Goal: Task Accomplishment & Management: Complete application form

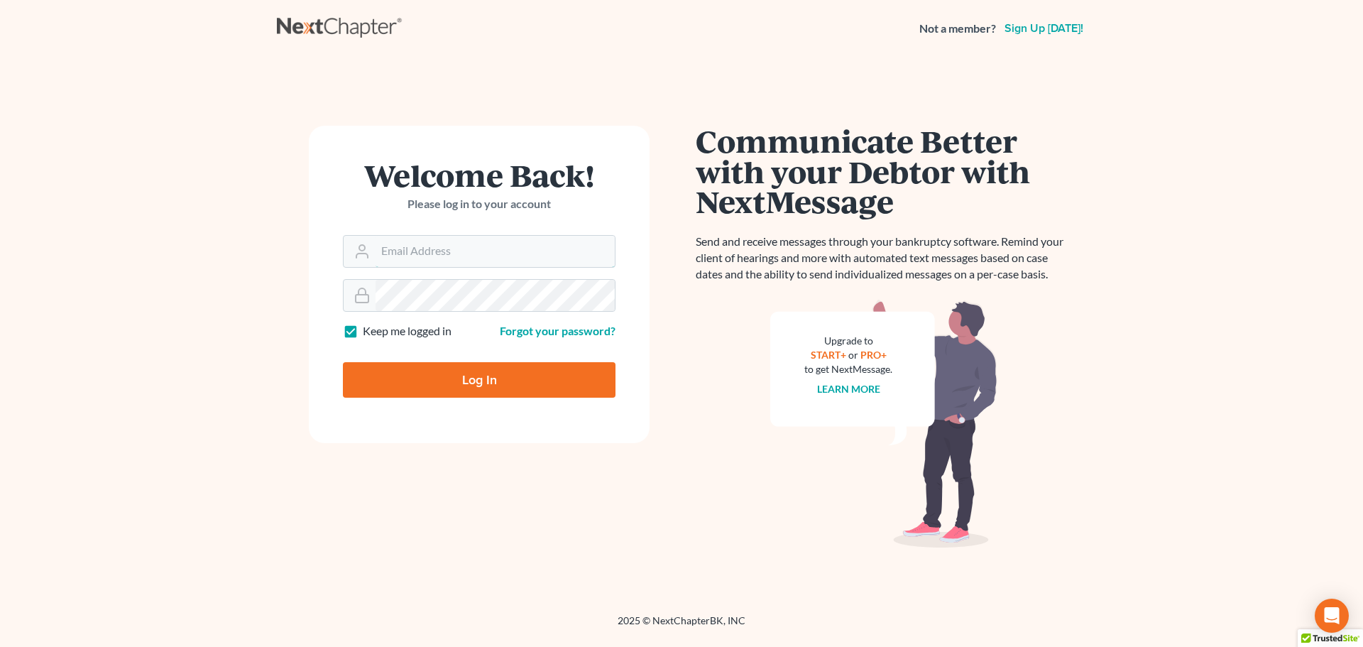
type input "[EMAIL_ADDRESS][DOMAIN_NAME]"
click at [483, 383] on input "Log In" at bounding box center [479, 379] width 273 height 35
type input "Thinking..."
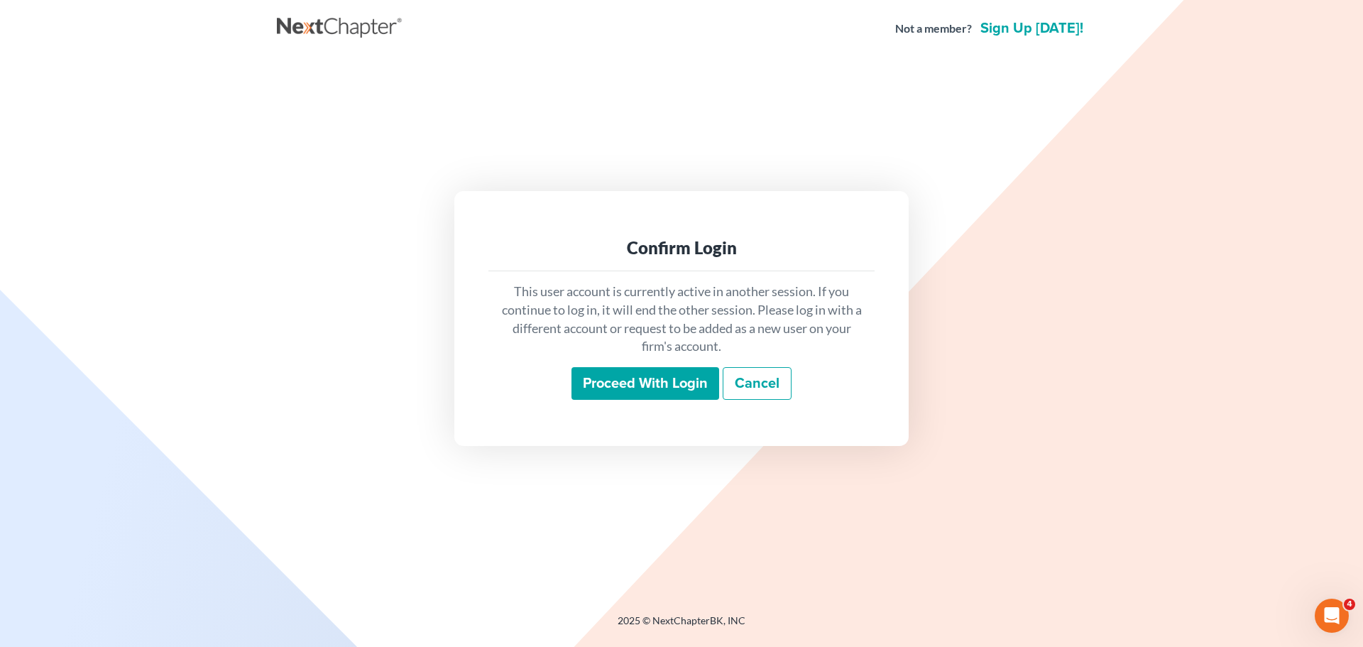
click at [668, 370] on input "Proceed with login" at bounding box center [645, 383] width 148 height 33
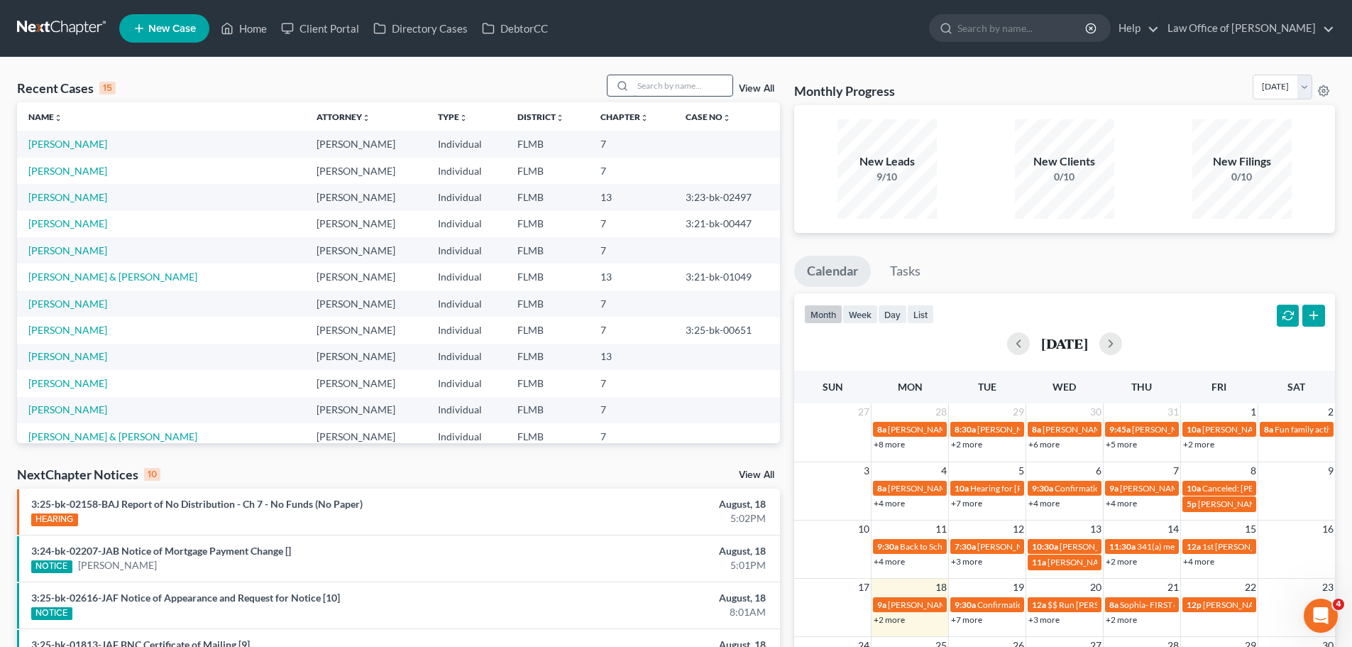
click at [640, 84] on input "search" at bounding box center [682, 85] width 99 height 21
type input "penny"
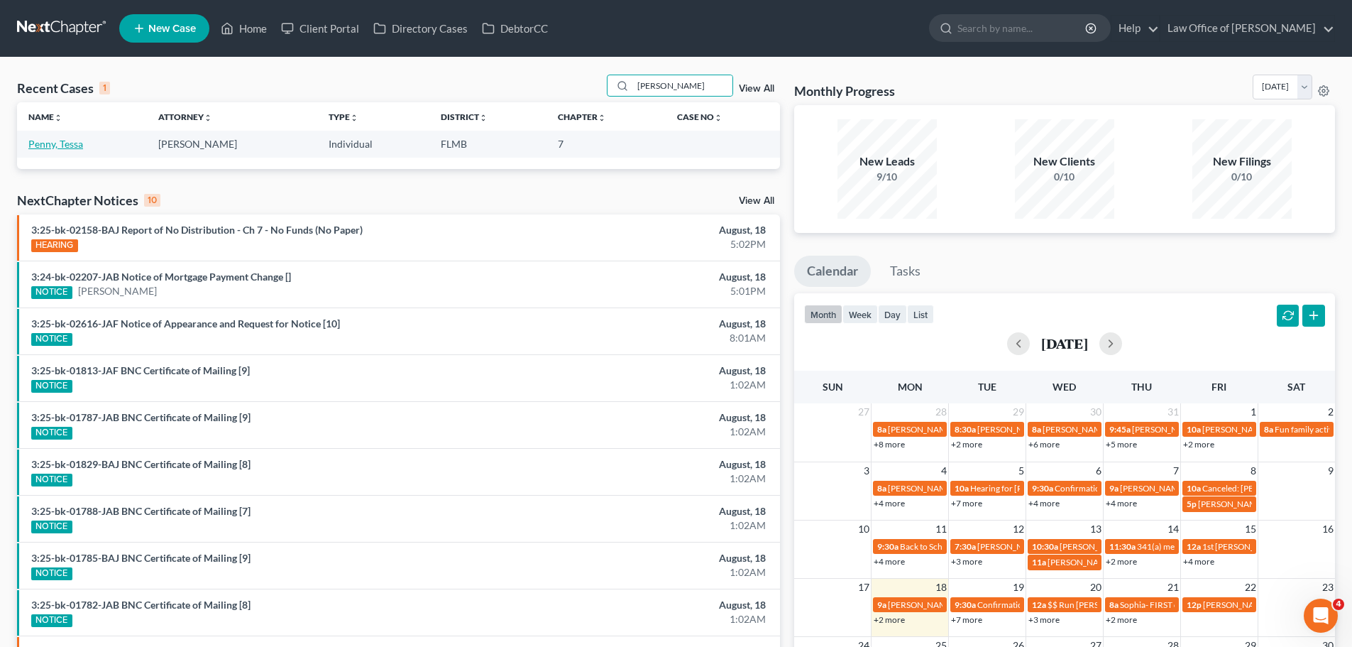
click at [65, 146] on link "Penny, Tessa" at bounding box center [55, 144] width 55 height 12
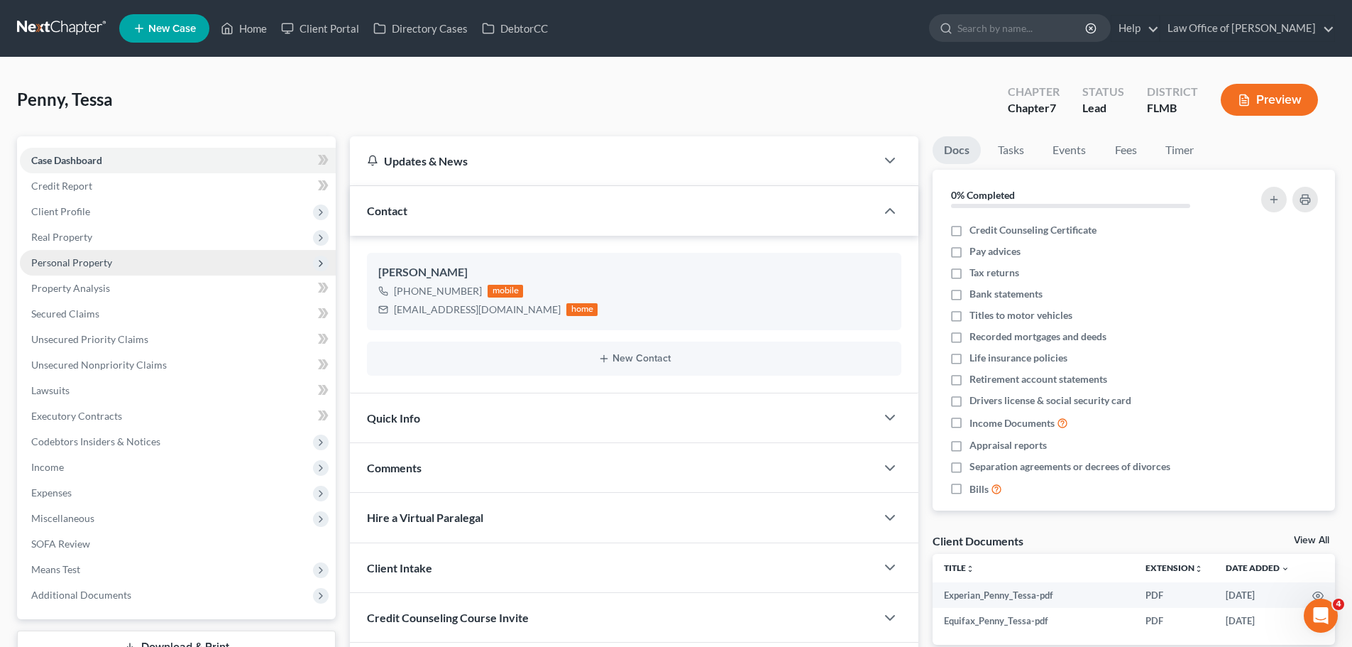
click at [98, 258] on span "Personal Property" at bounding box center [71, 262] width 81 height 12
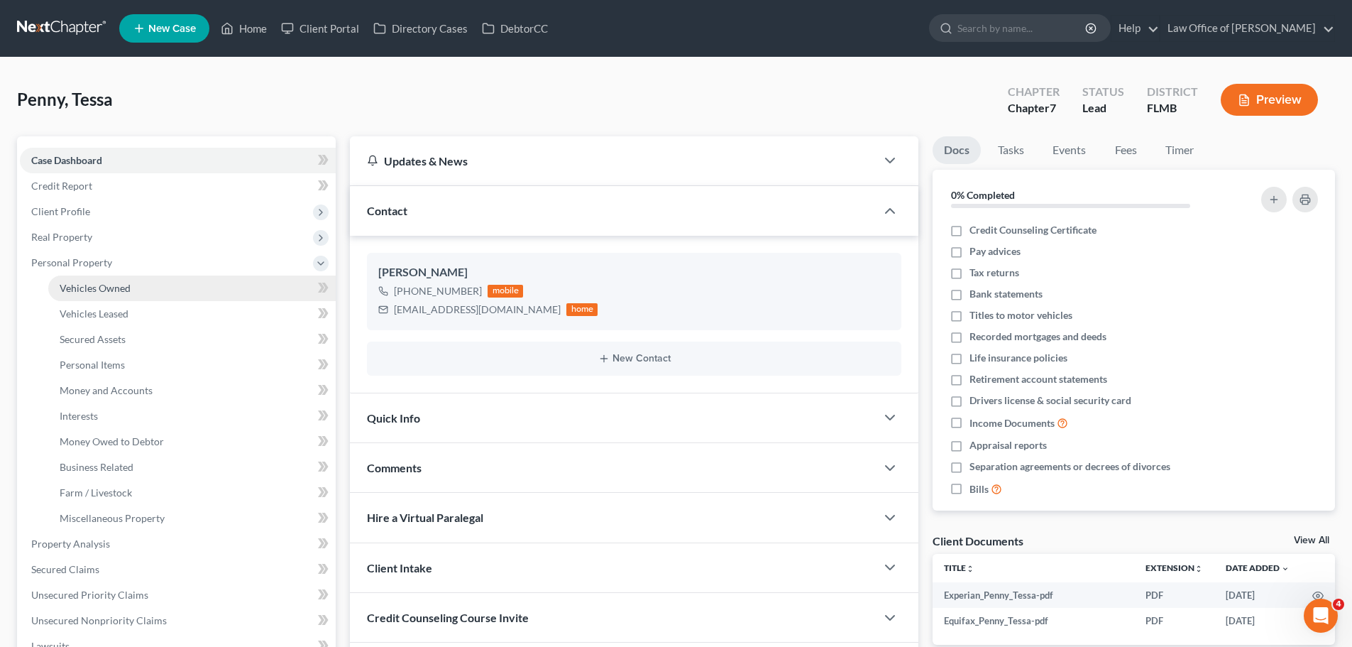
click at [113, 294] on link "Vehicles Owned" at bounding box center [191, 288] width 287 height 26
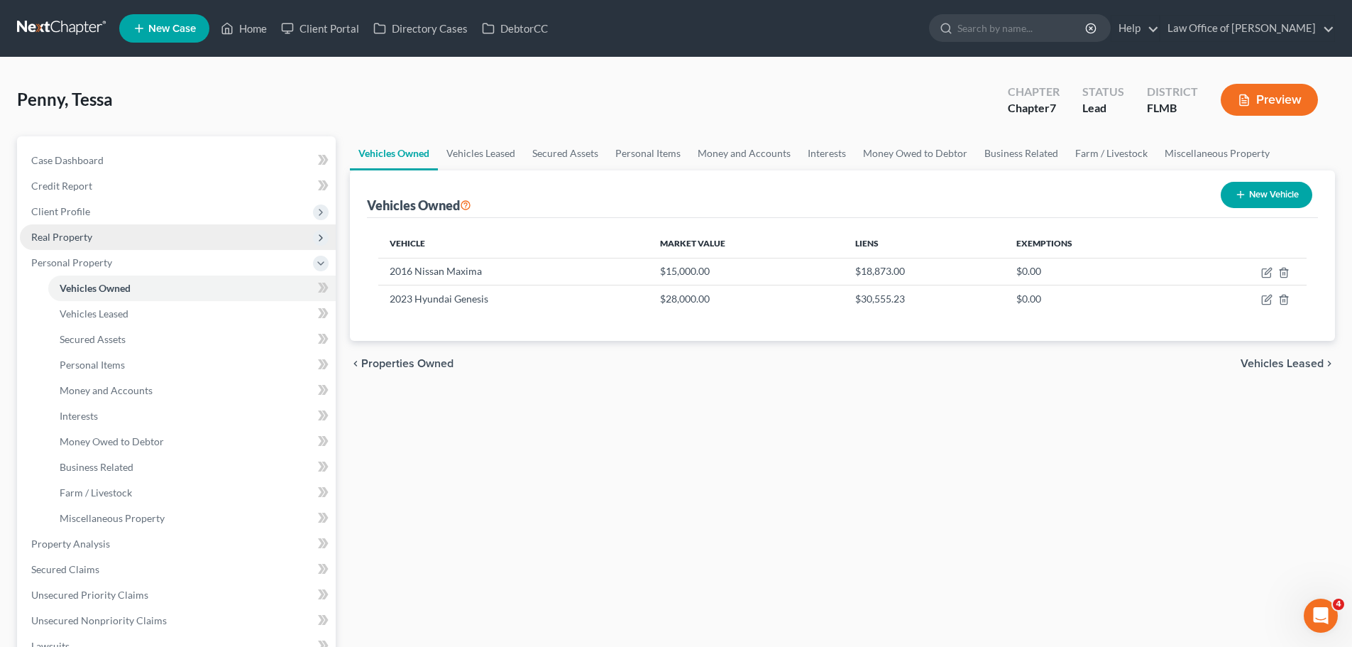
click at [113, 237] on span "Real Property" at bounding box center [178, 237] width 316 height 26
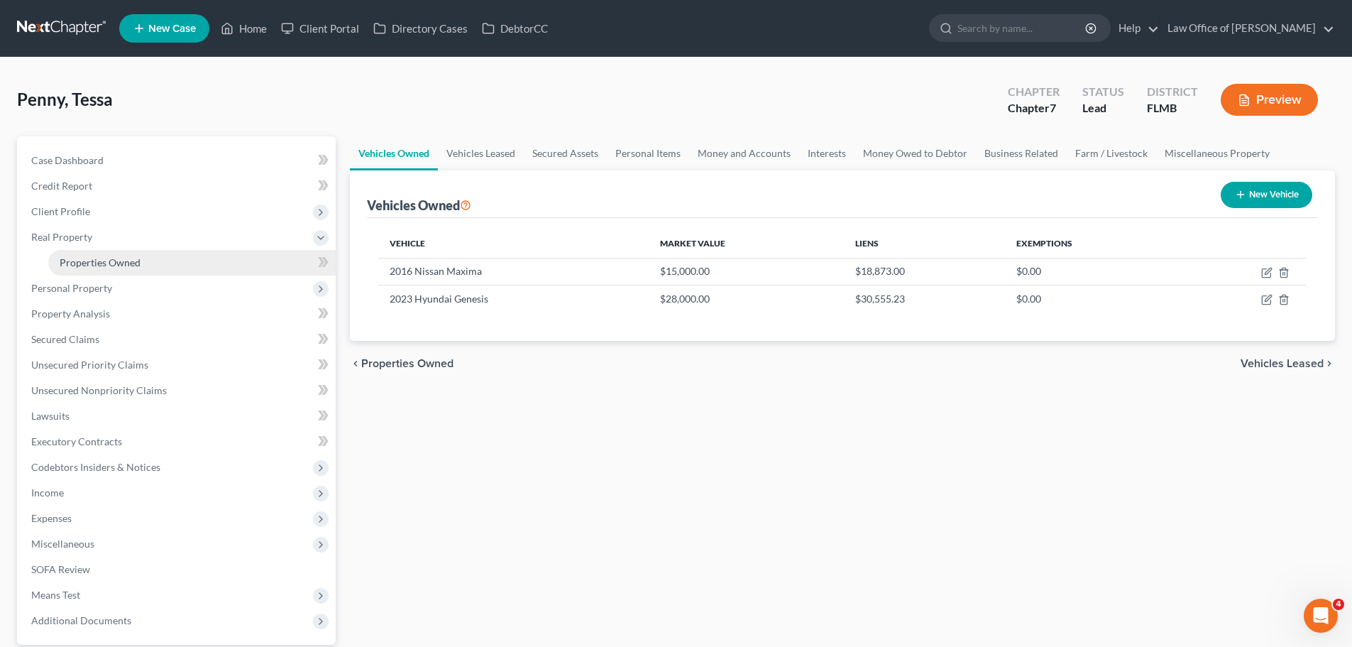
click at [124, 269] on link "Properties Owned" at bounding box center [191, 263] width 287 height 26
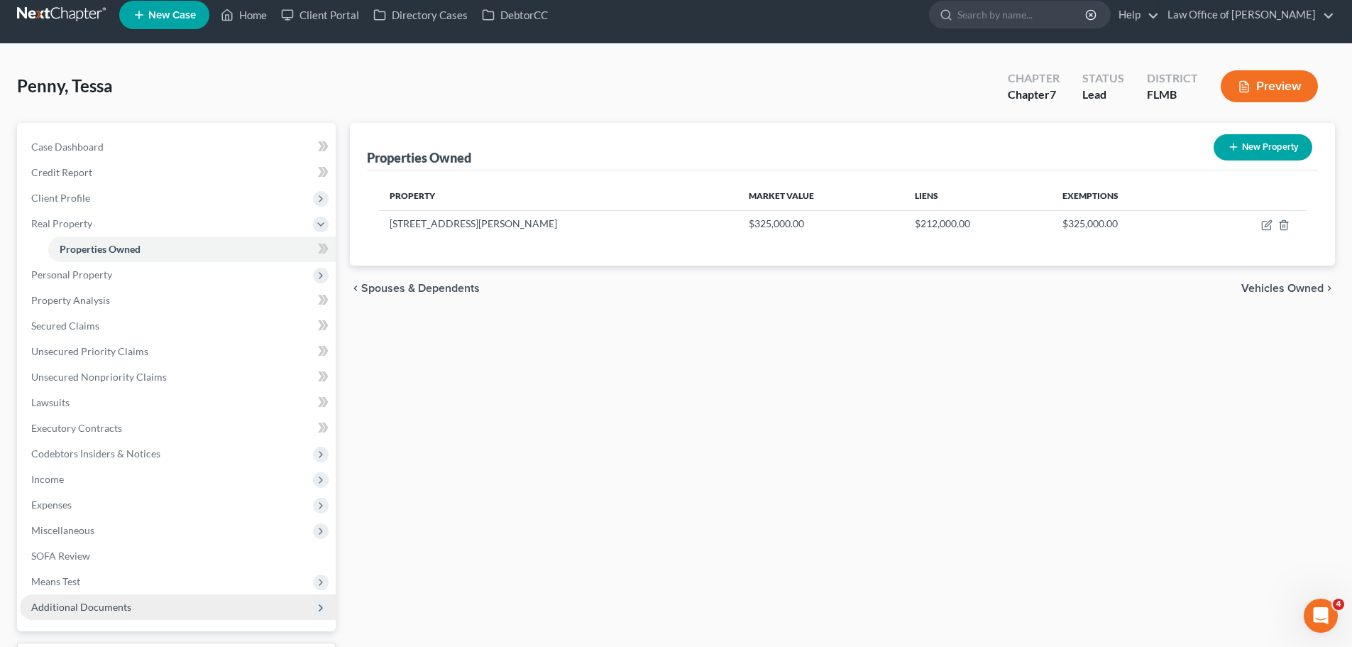
scroll to position [133, 0]
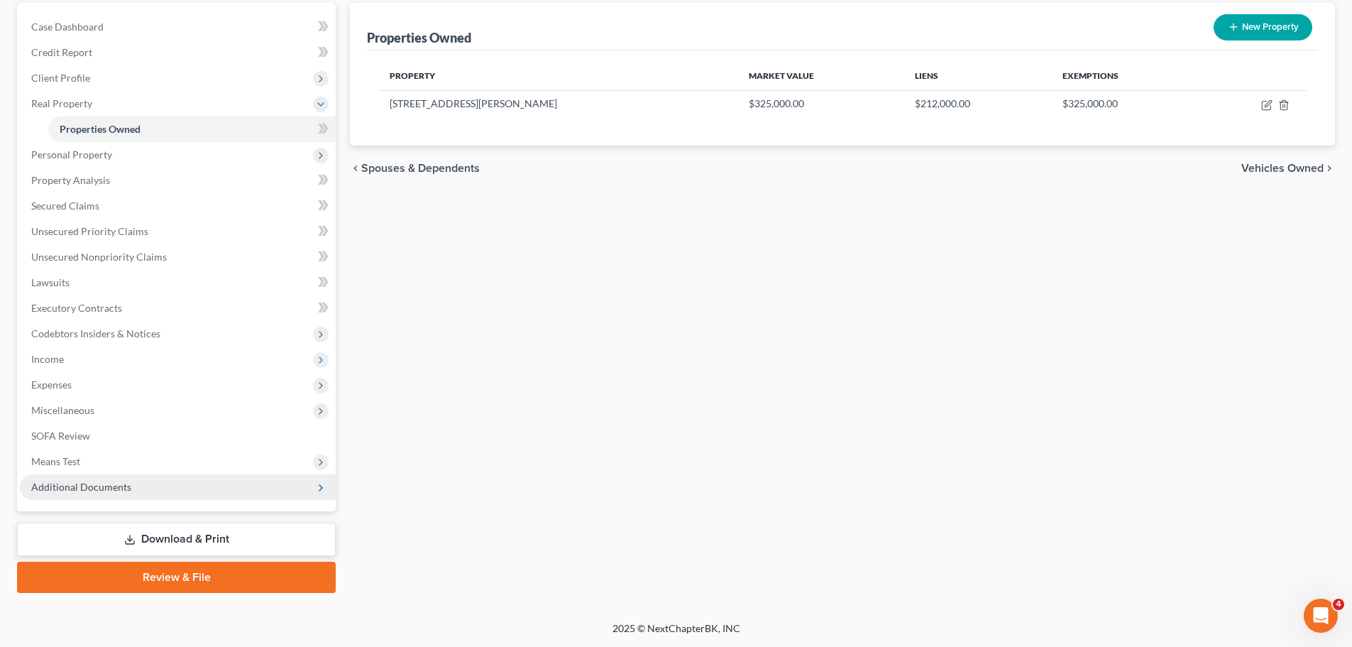
click at [105, 484] on span "Additional Documents" at bounding box center [81, 487] width 100 height 12
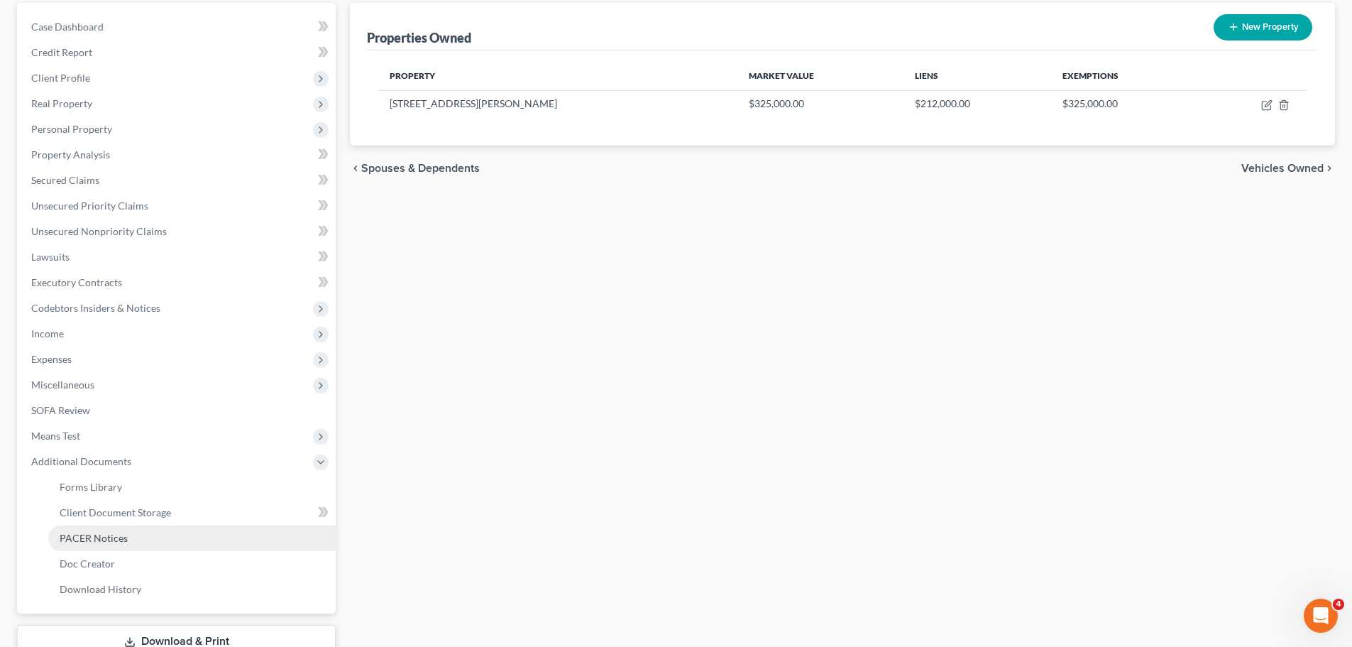
click at [109, 541] on span "PACER Notices" at bounding box center [94, 538] width 68 height 12
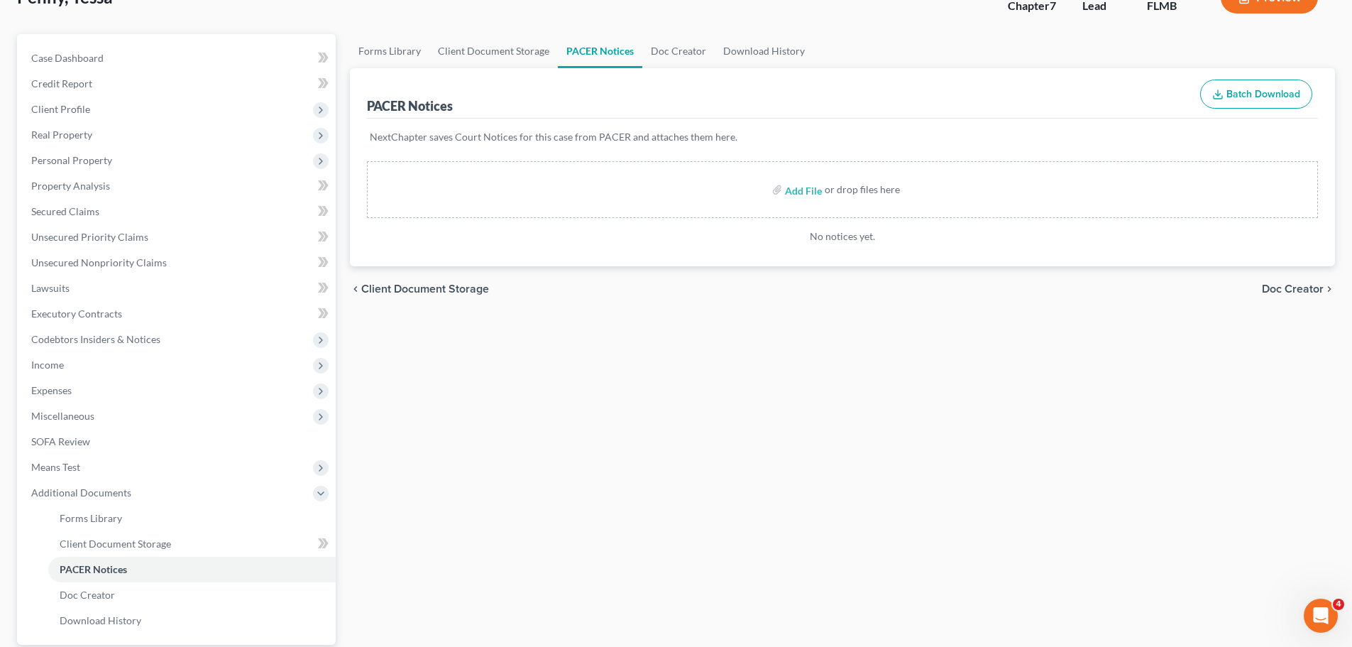
scroll to position [236, 0]
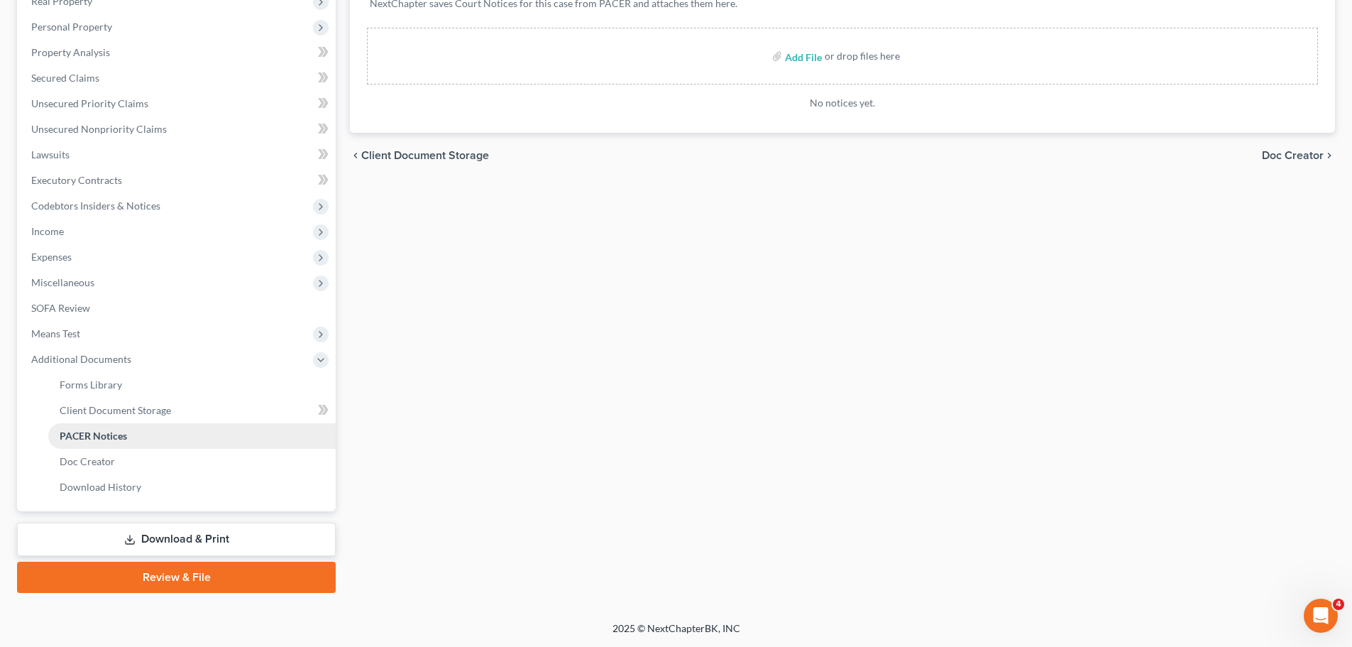
click at [133, 436] on link "PACER Notices" at bounding box center [191, 436] width 287 height 26
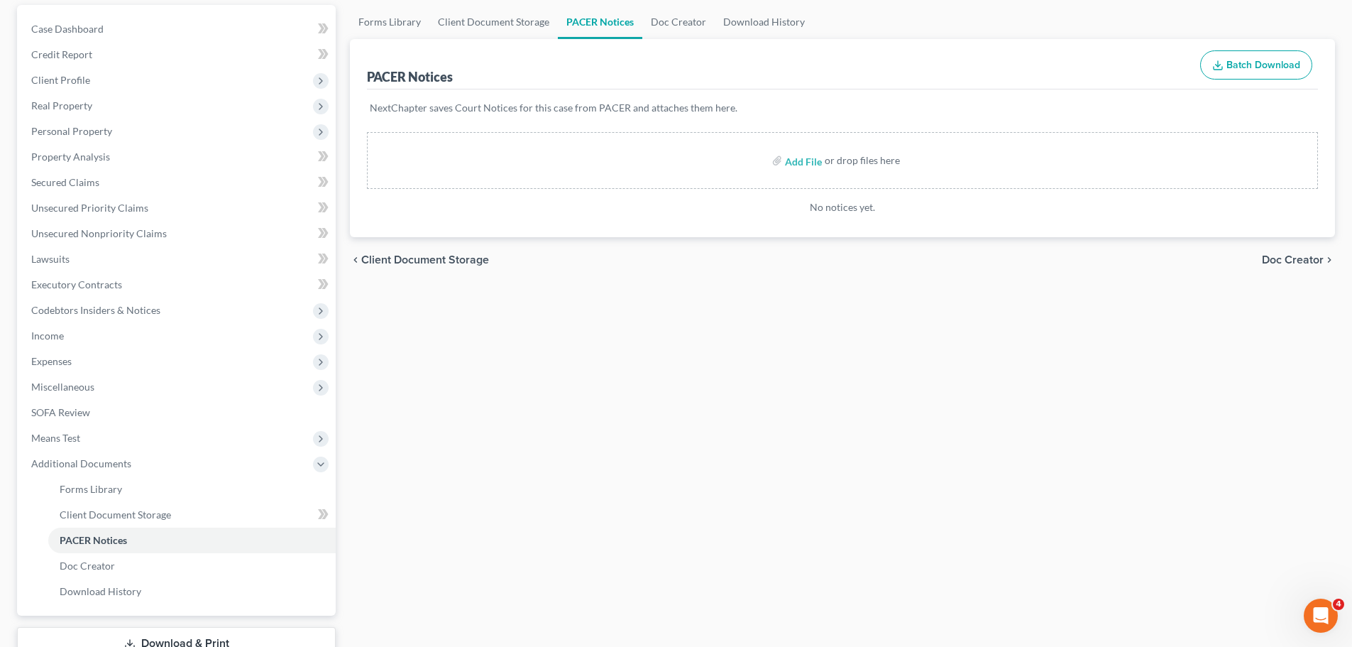
scroll to position [0, 0]
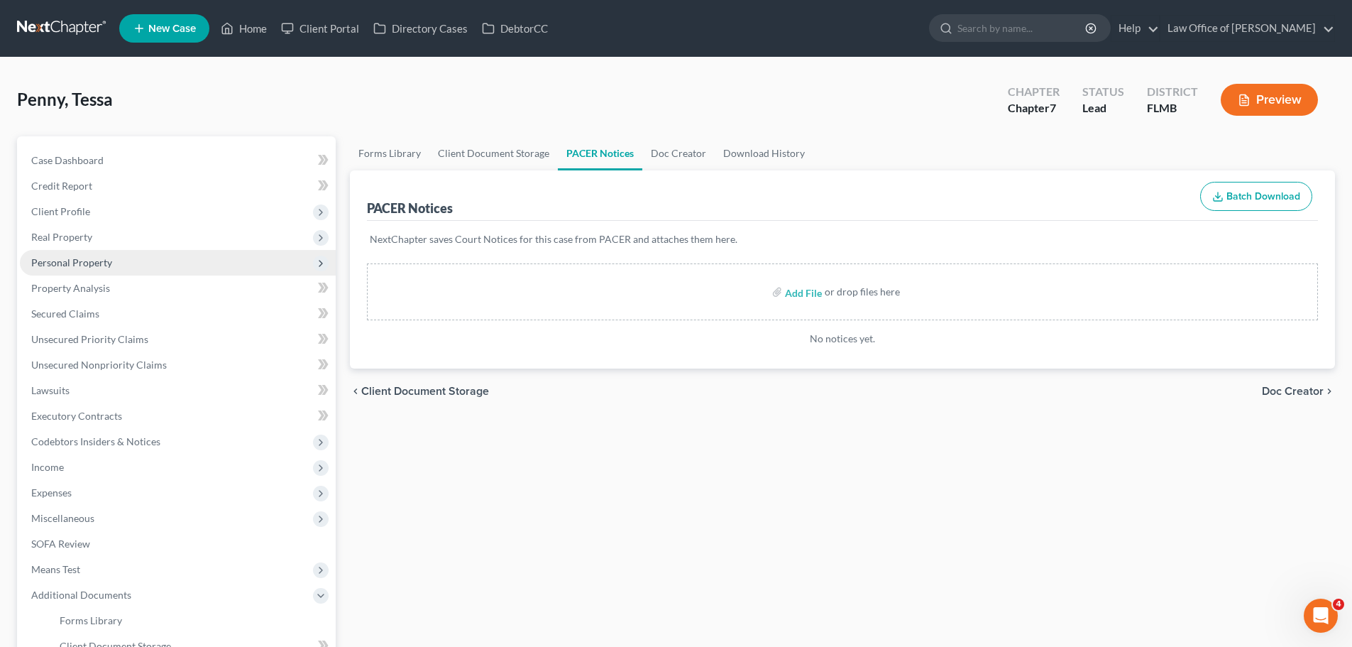
click at [99, 268] on span "Personal Property" at bounding box center [178, 263] width 316 height 26
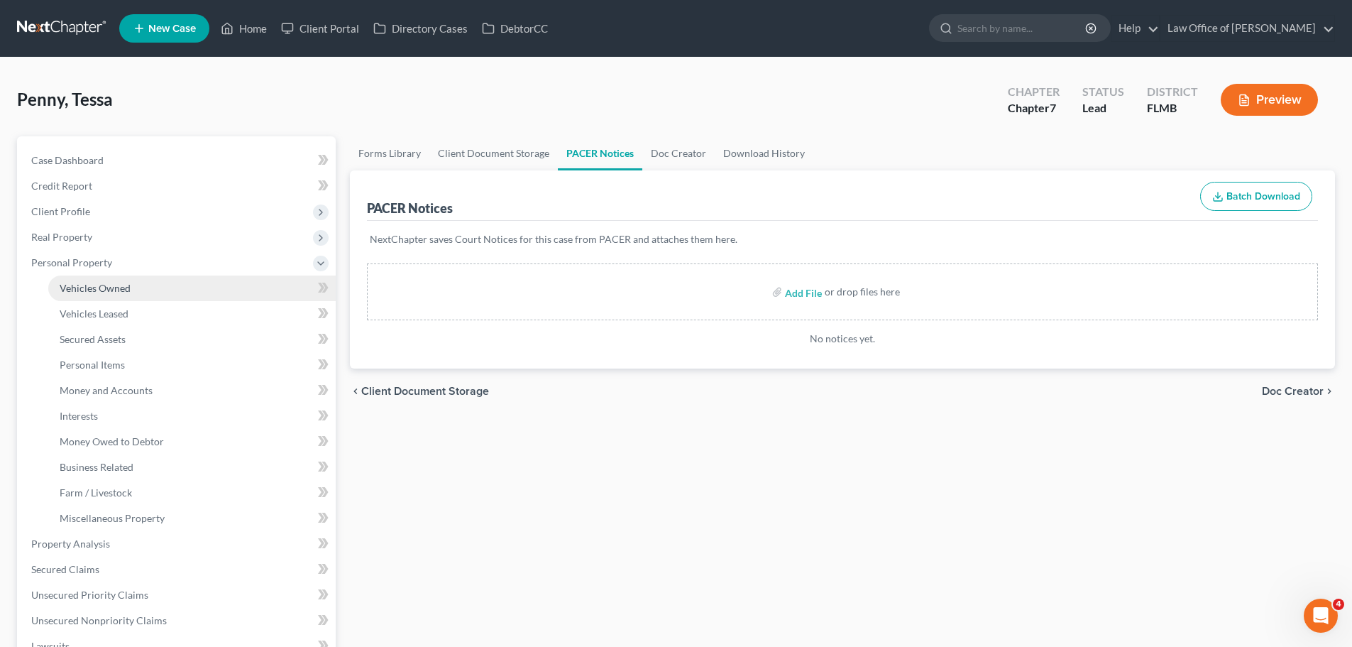
click at [105, 292] on span "Vehicles Owned" at bounding box center [95, 288] width 71 height 12
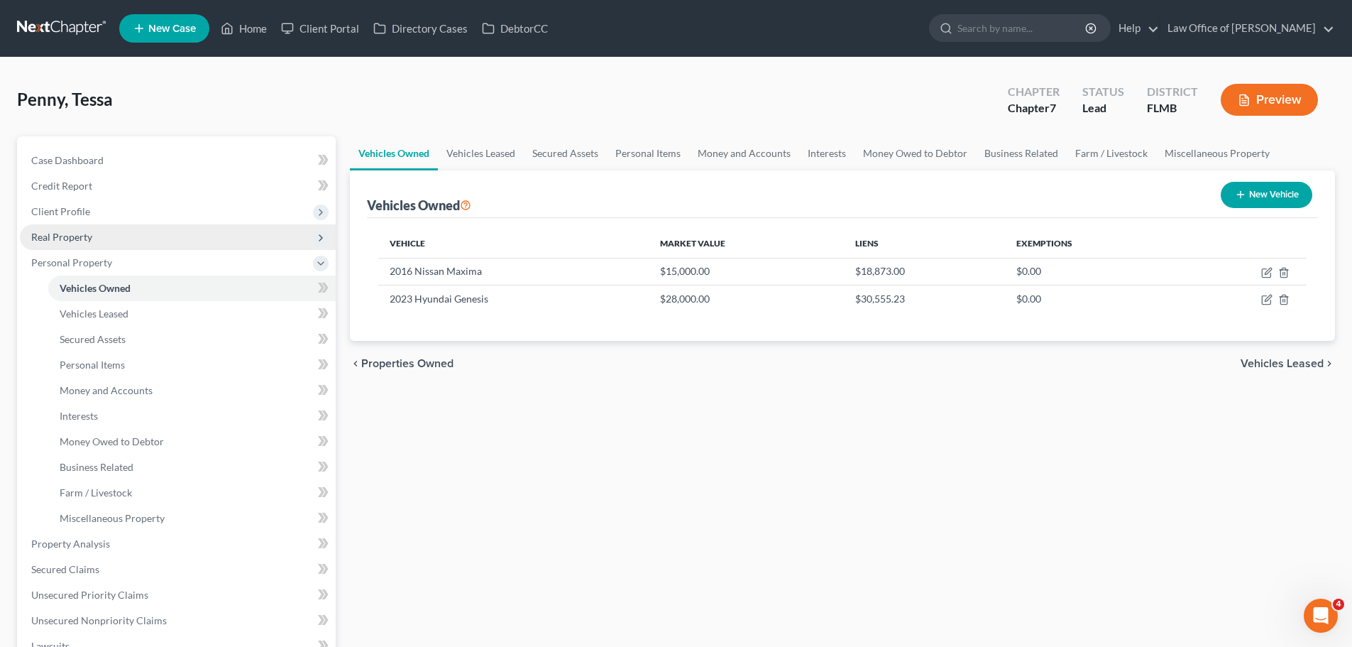
click at [77, 234] on span "Real Property" at bounding box center [61, 237] width 61 height 12
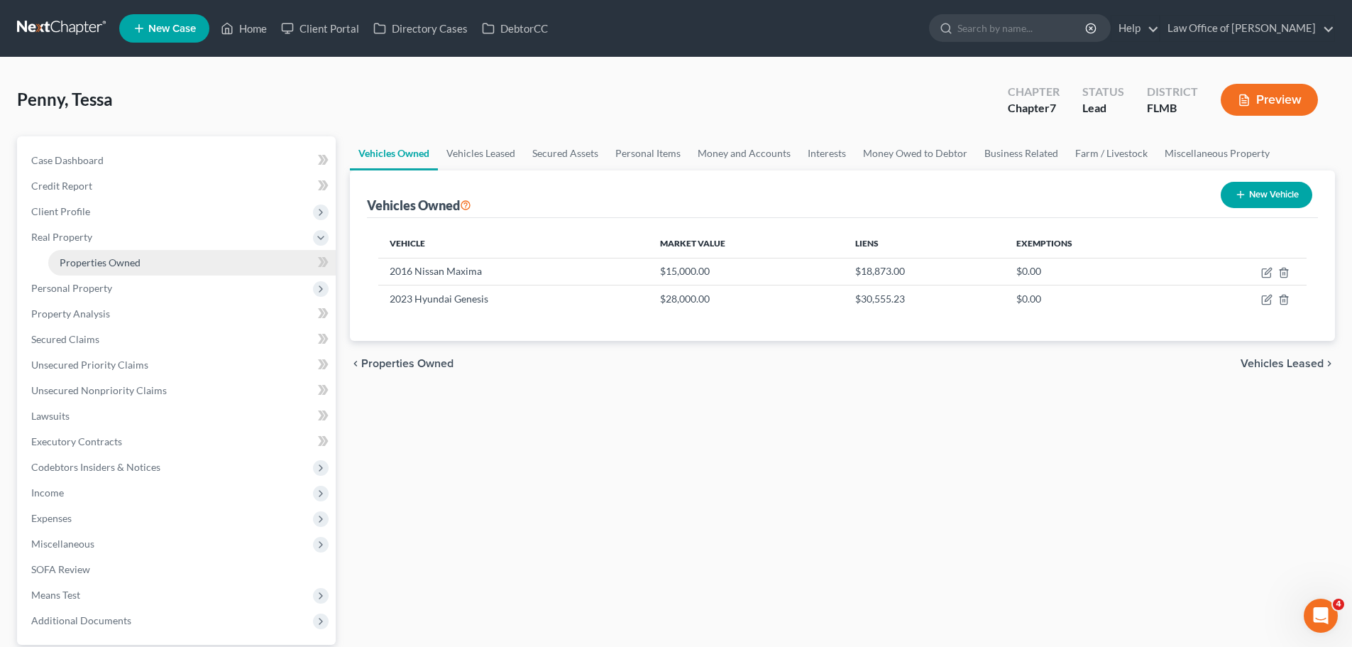
click at [82, 258] on span "Properties Owned" at bounding box center [100, 262] width 81 height 12
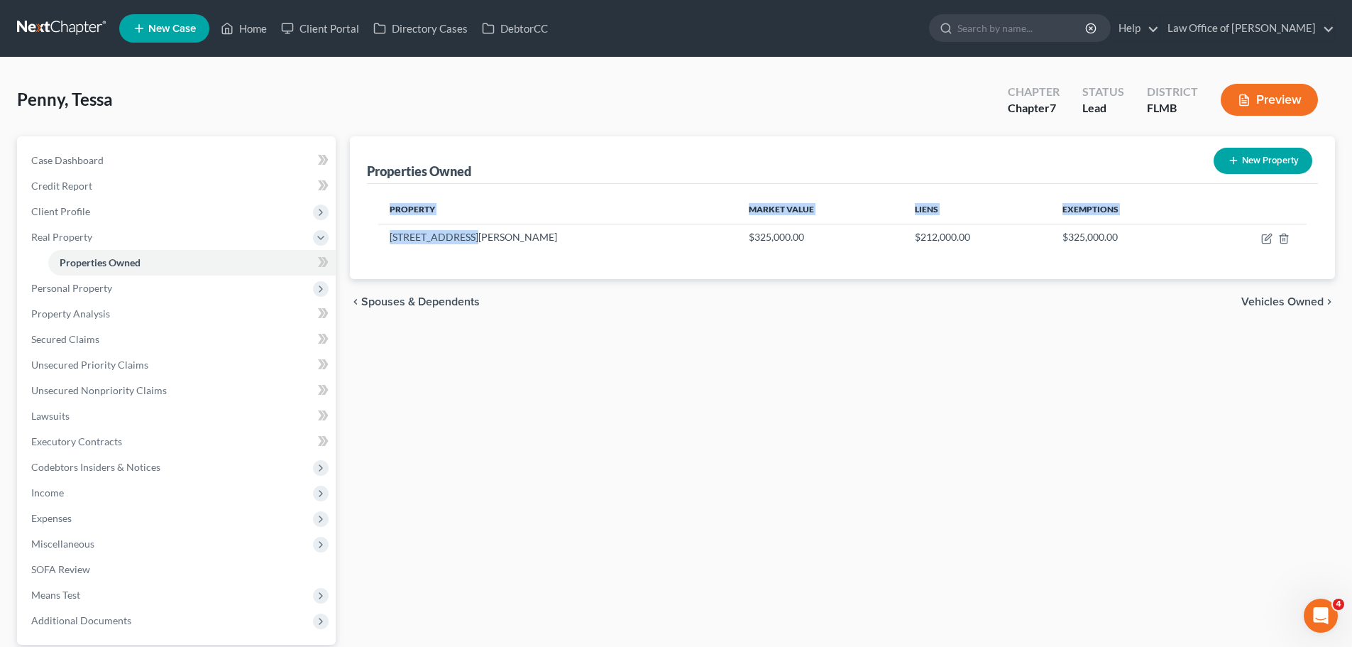
drag, startPoint x: 477, startPoint y: 238, endPoint x: 367, endPoint y: 241, distance: 110.1
click at [367, 241] on div "Property Market Value Liens Exemptions 10569 Hemming Rd $325,000.00 $212,000.00…" at bounding box center [842, 231] width 951 height 95
click at [417, 238] on td "10569 Hemming Rd" at bounding box center [557, 237] width 359 height 27
click at [471, 238] on td "10569 Hemming Rd" at bounding box center [557, 237] width 359 height 27
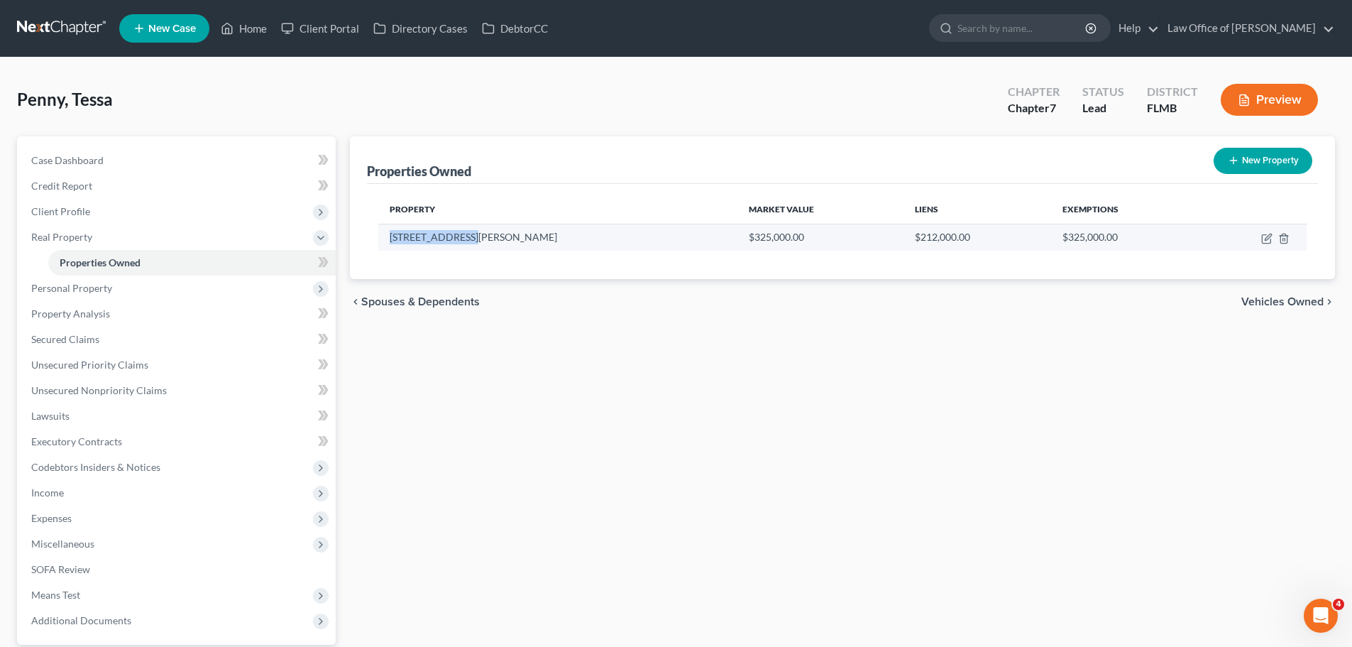
drag, startPoint x: 481, startPoint y: 236, endPoint x: 385, endPoint y: 241, distance: 95.2
click at [385, 241] on td "10569 Hemming Rd" at bounding box center [557, 237] width 359 height 27
copy td "10569 Hemming Rd"
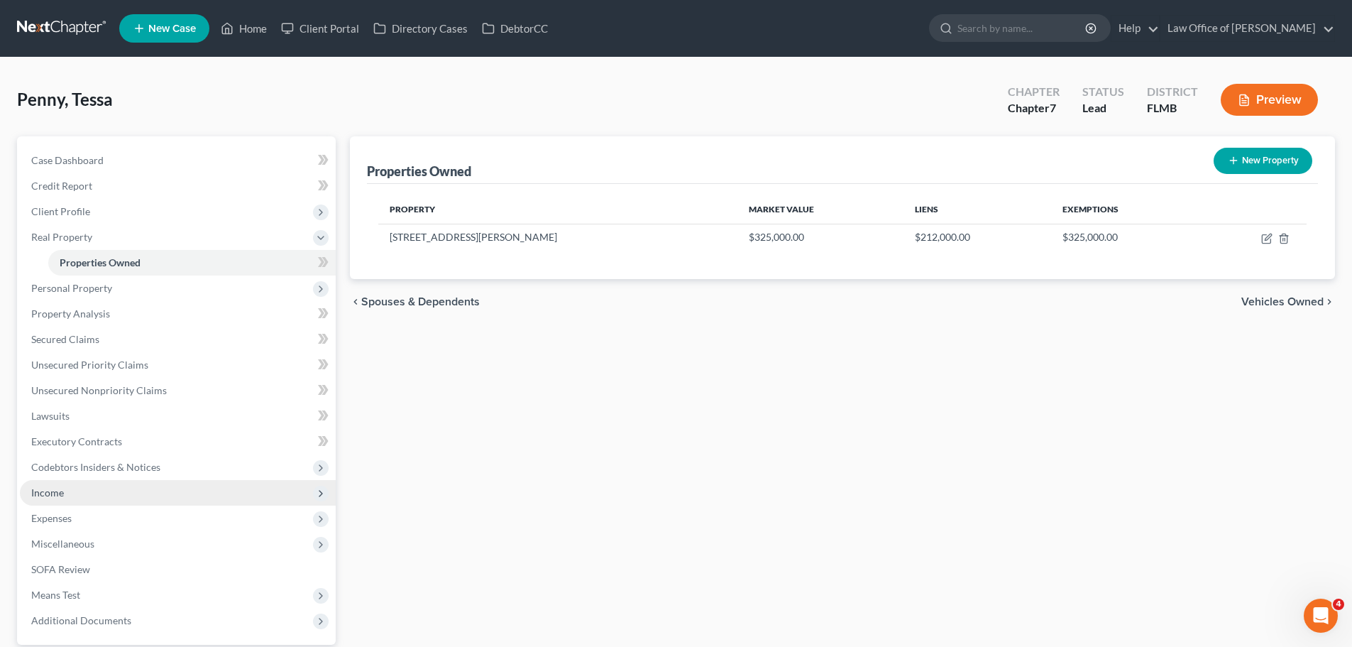
click at [121, 483] on span "Income" at bounding box center [178, 493] width 316 height 26
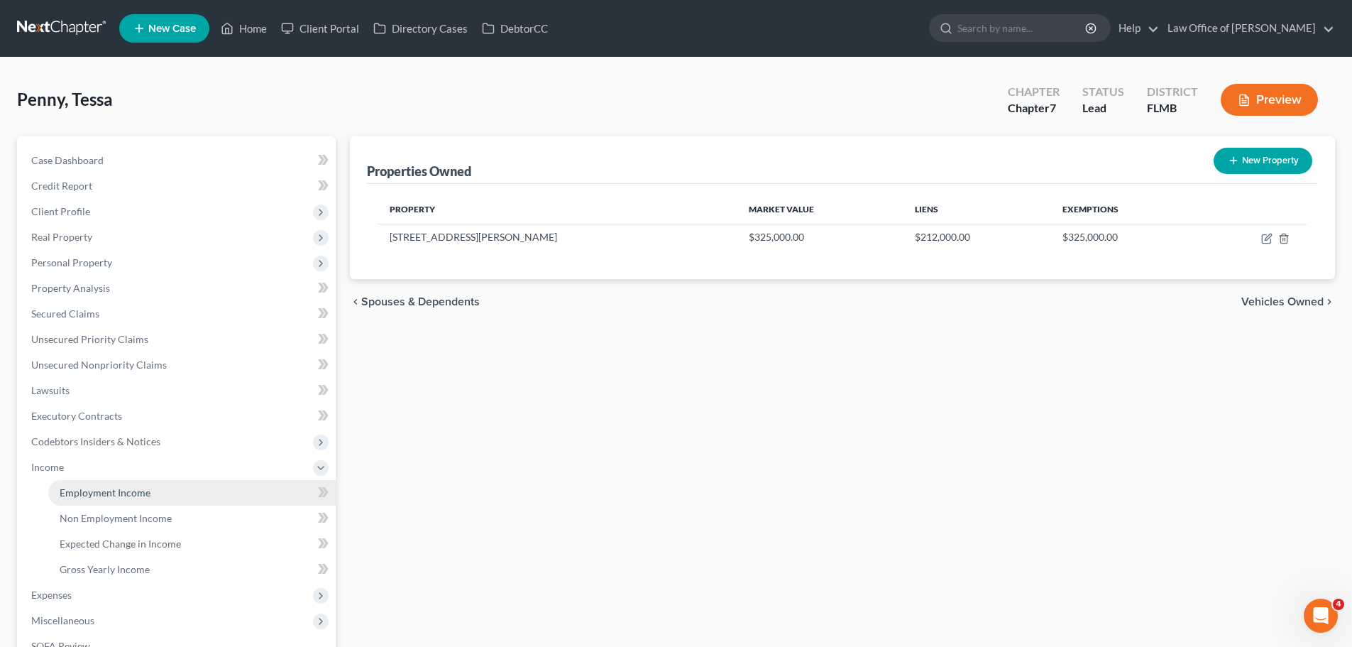
click at [119, 489] on span "Employment Income" at bounding box center [105, 492] width 91 height 12
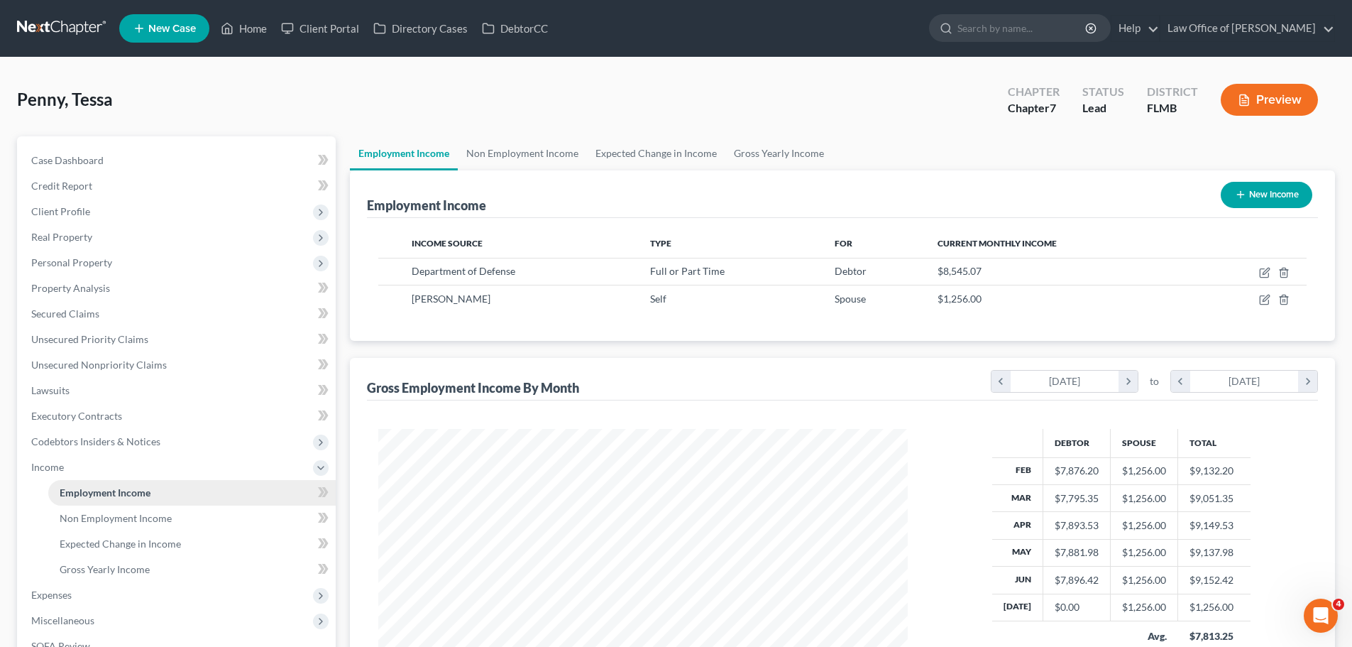
scroll to position [265, 558]
click at [94, 263] on span "Personal Property" at bounding box center [71, 262] width 81 height 12
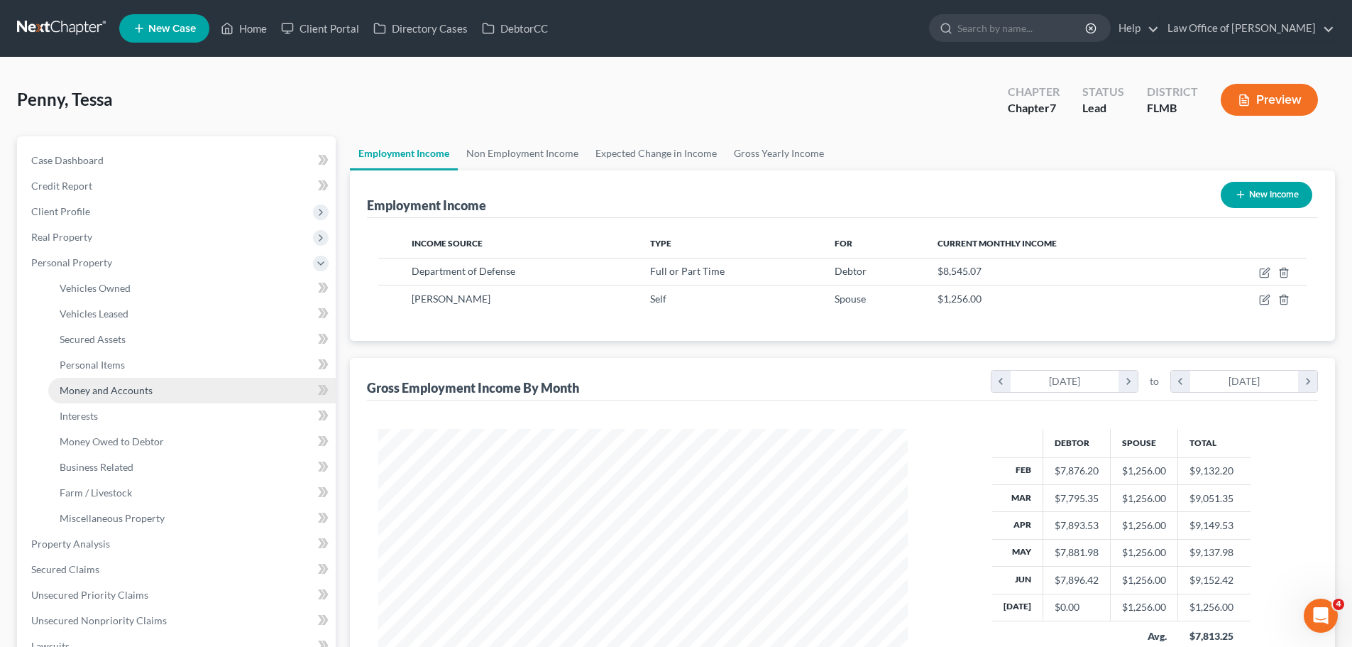
click at [118, 395] on span "Money and Accounts" at bounding box center [106, 390] width 93 height 12
